Goal: Task Accomplishment & Management: Complete application form

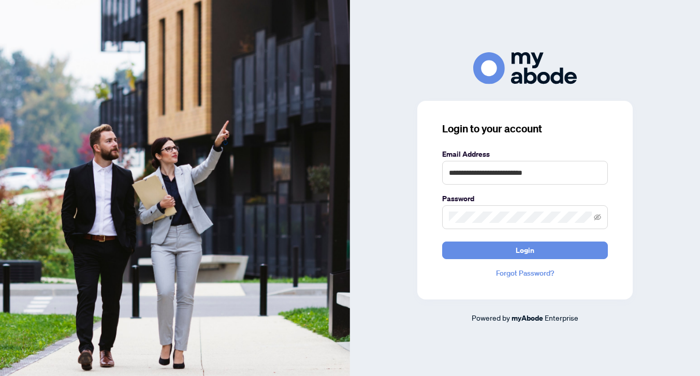
type input "**********"
click at [525, 250] on button "Login" at bounding box center [525, 251] width 166 height 18
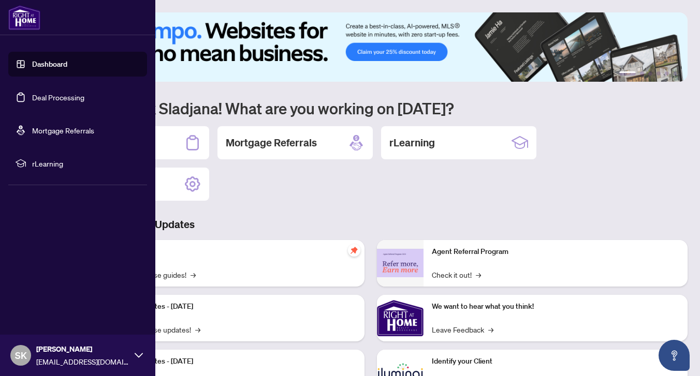
click at [46, 96] on link "Deal Processing" at bounding box center [58, 97] width 52 height 9
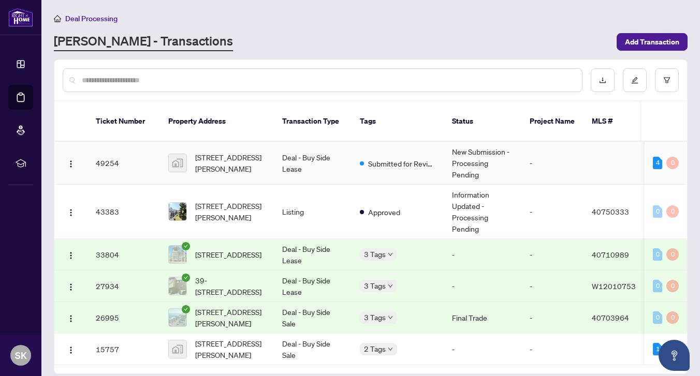
click at [134, 145] on td "49254" at bounding box center [123, 163] width 72 height 43
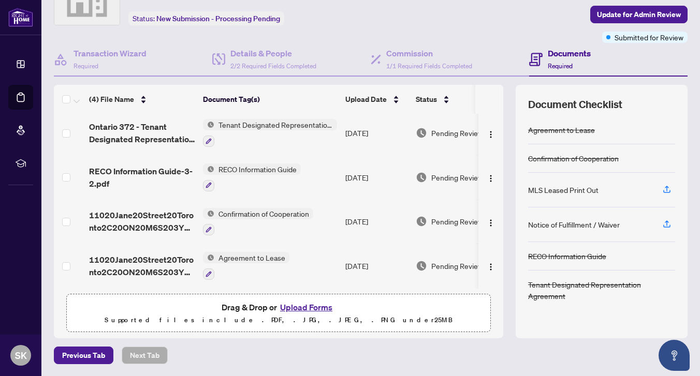
click at [296, 307] on button "Upload Forms" at bounding box center [306, 307] width 58 height 13
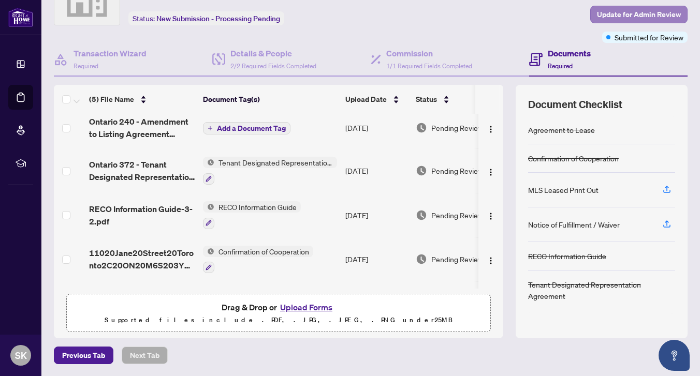
click at [667, 17] on span "Update for Admin Review" at bounding box center [639, 14] width 84 height 17
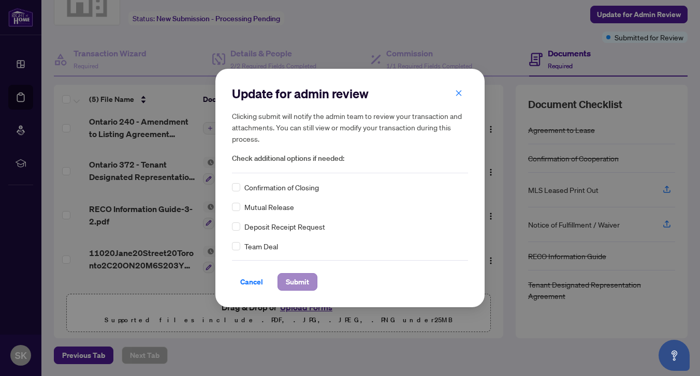
click at [299, 281] on span "Submit" at bounding box center [297, 282] width 23 height 17
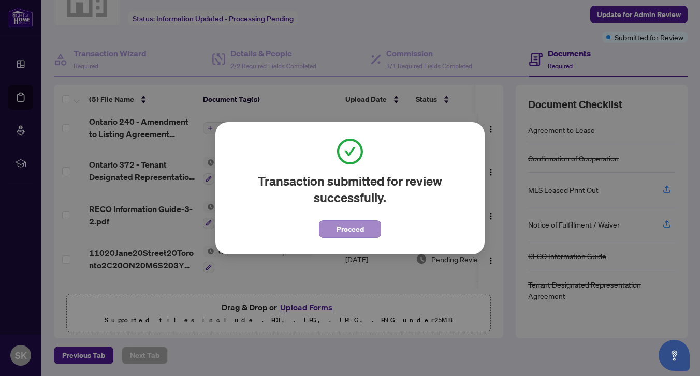
click at [361, 232] on span "Proceed" at bounding box center [349, 229] width 27 height 17
